Goal: Browse casually

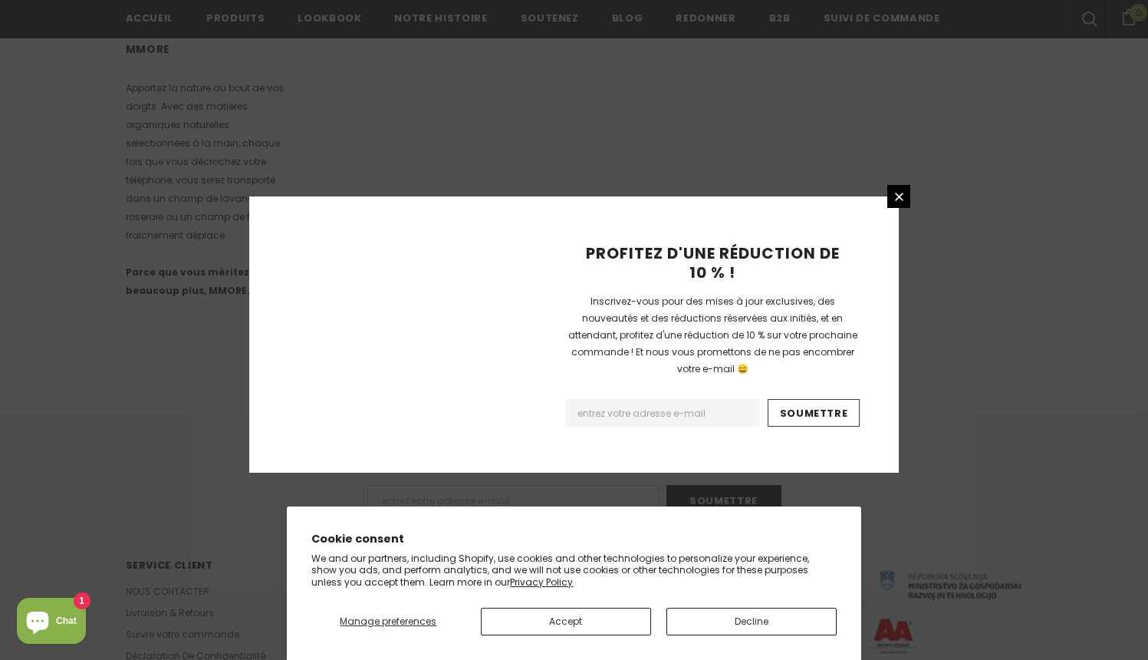
scroll to position [950, 0]
